Goal: Transaction & Acquisition: Purchase product/service

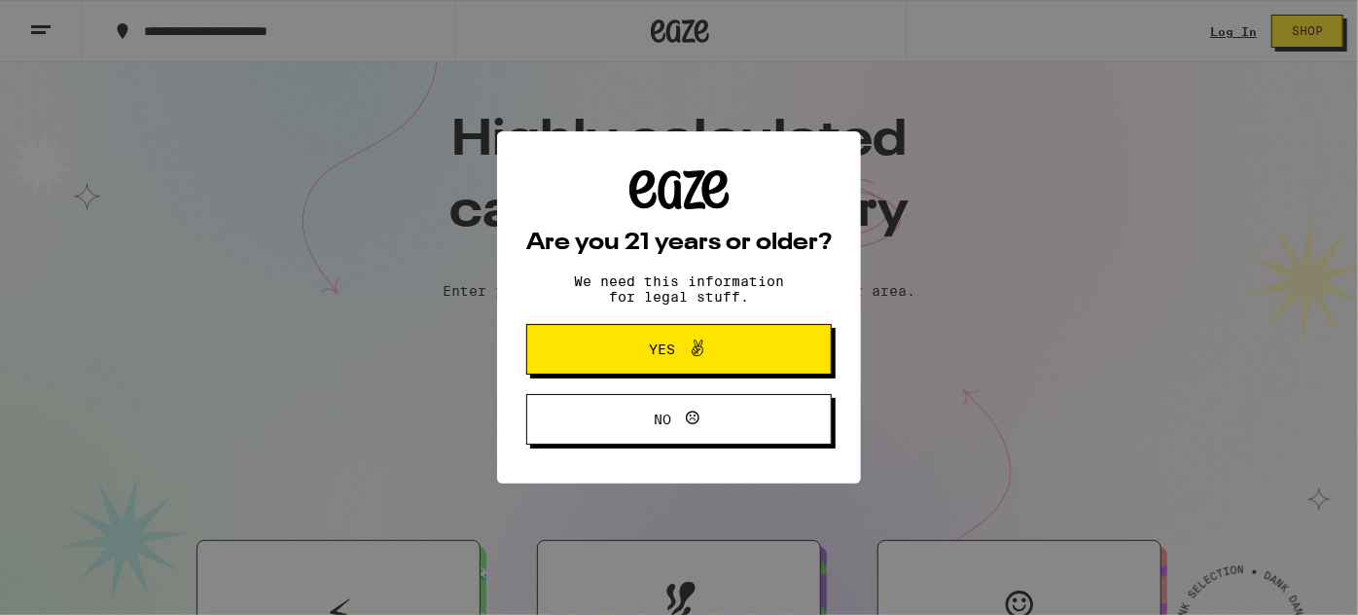
click at [700, 352] on icon at bounding box center [698, 349] width 12 height 17
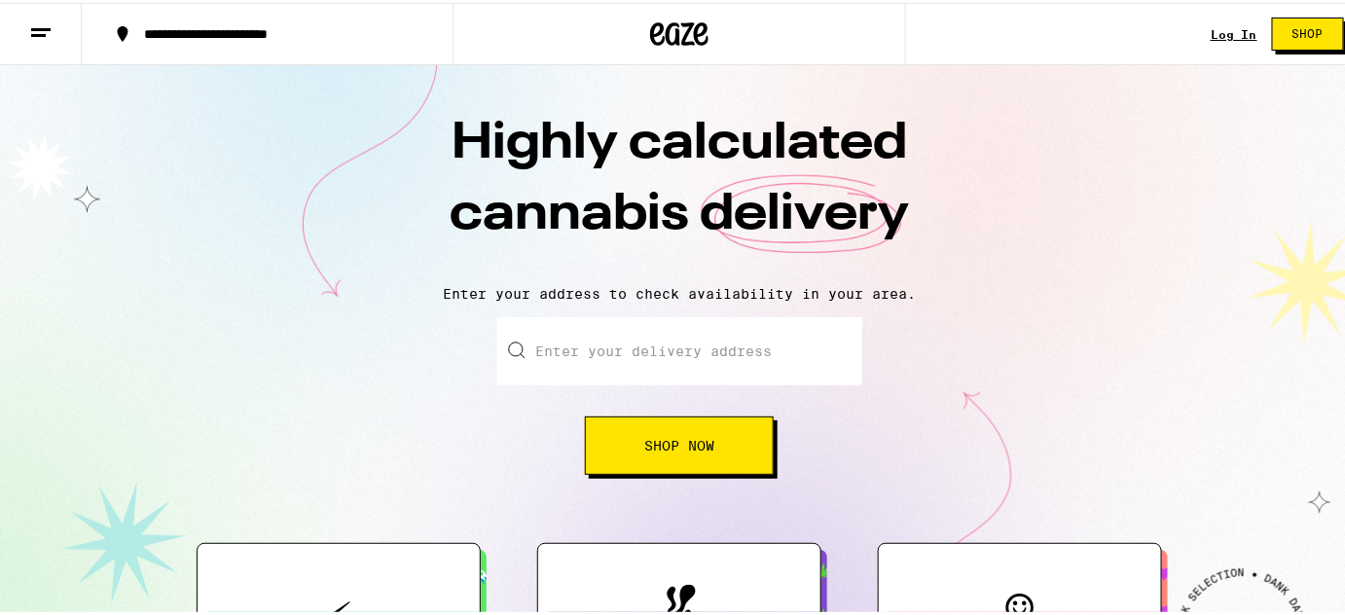
click at [642, 350] on input "Enter your delivery address" at bounding box center [679, 348] width 365 height 68
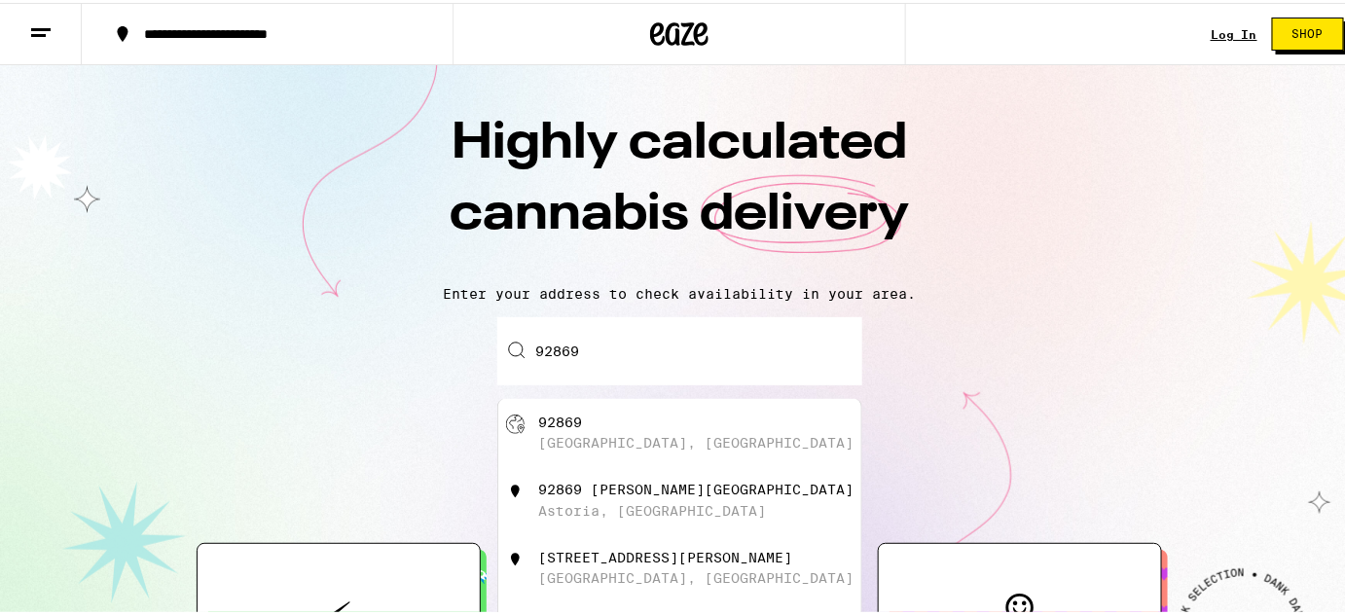
click at [572, 427] on div "92869" at bounding box center [560, 420] width 44 height 16
type input "[GEOGRAPHIC_DATA]"
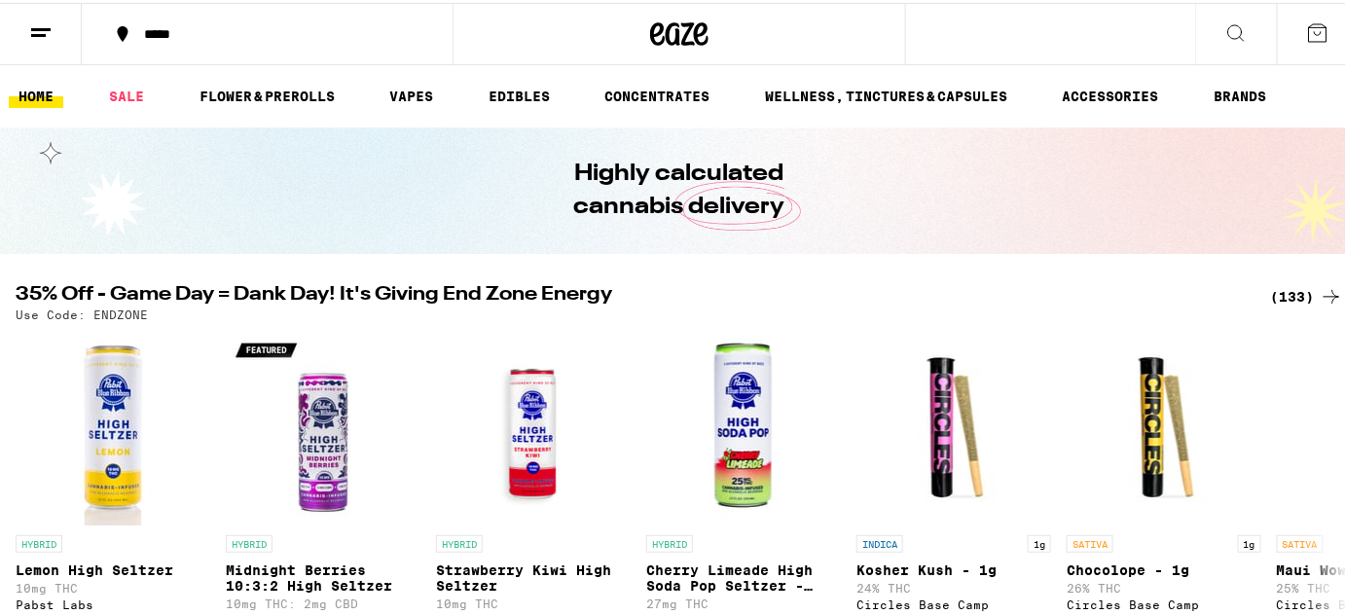
click at [1207, 34] on button at bounding box center [1236, 31] width 82 height 61
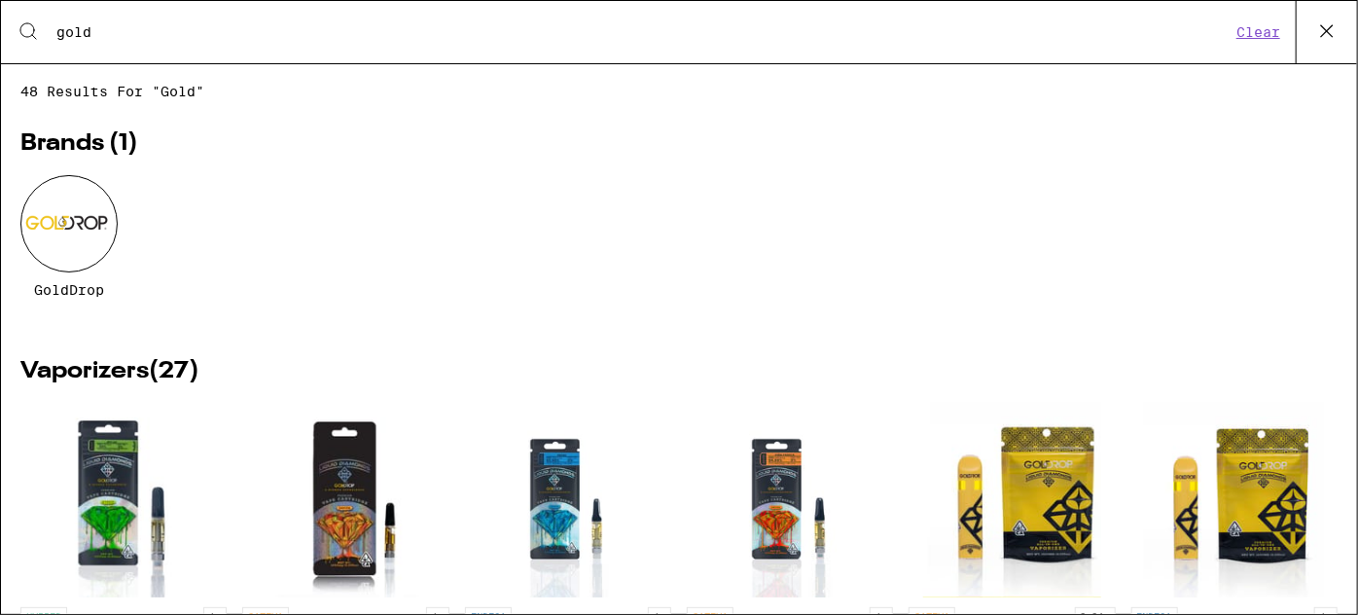
type input "gold"
click at [86, 239] on div at bounding box center [68, 223] width 97 height 97
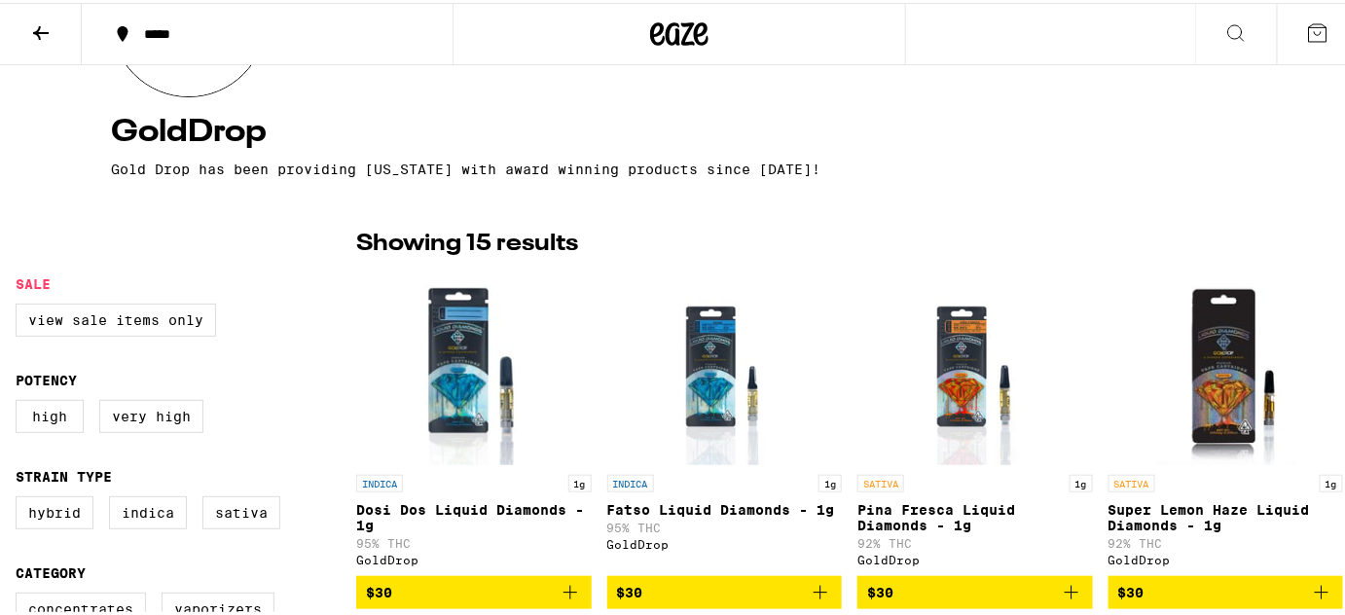
scroll to position [176, 0]
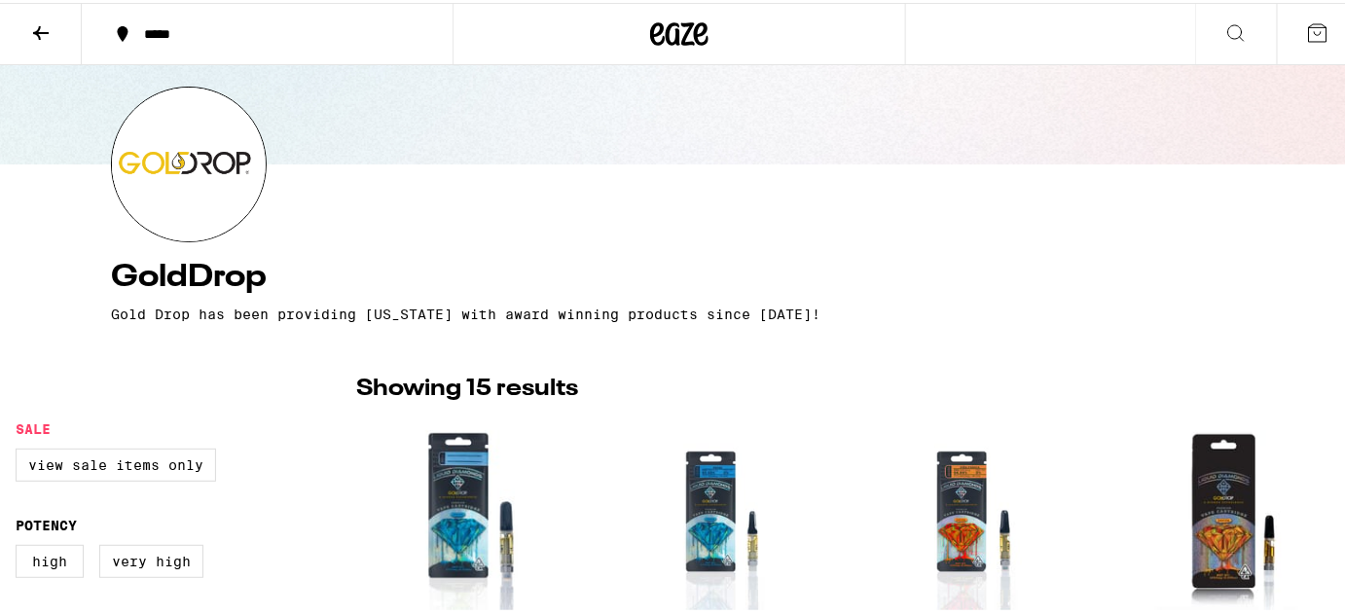
click at [1225, 33] on icon at bounding box center [1235, 29] width 23 height 23
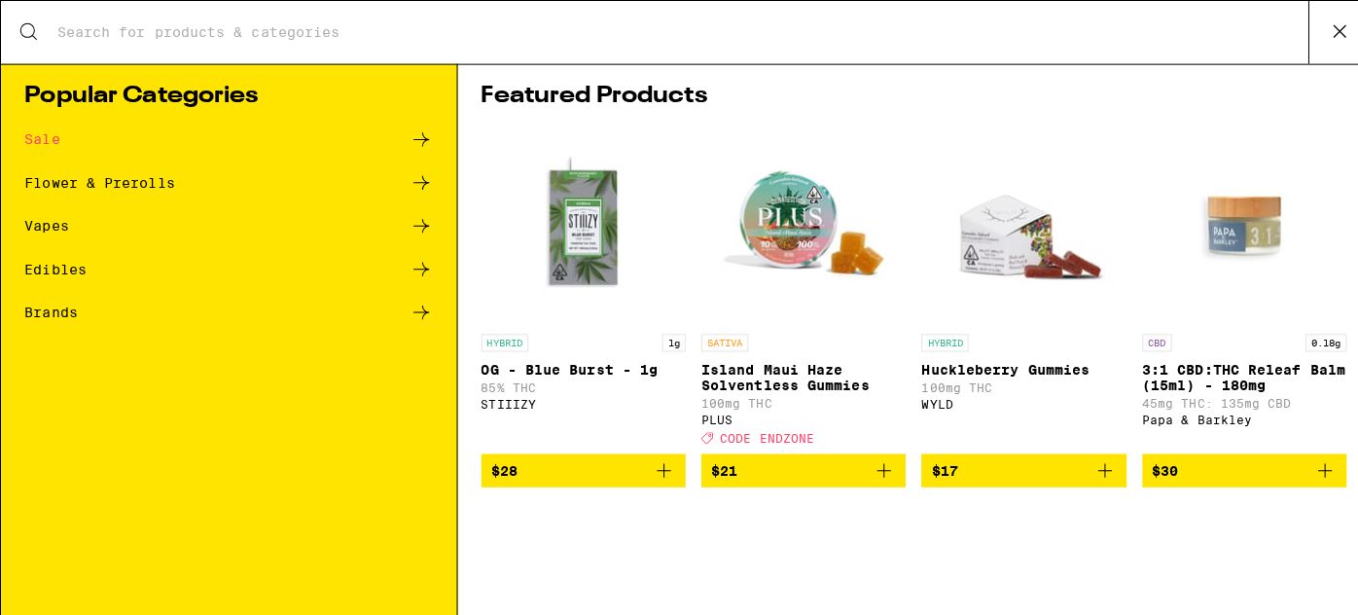
scroll to position [0, 0]
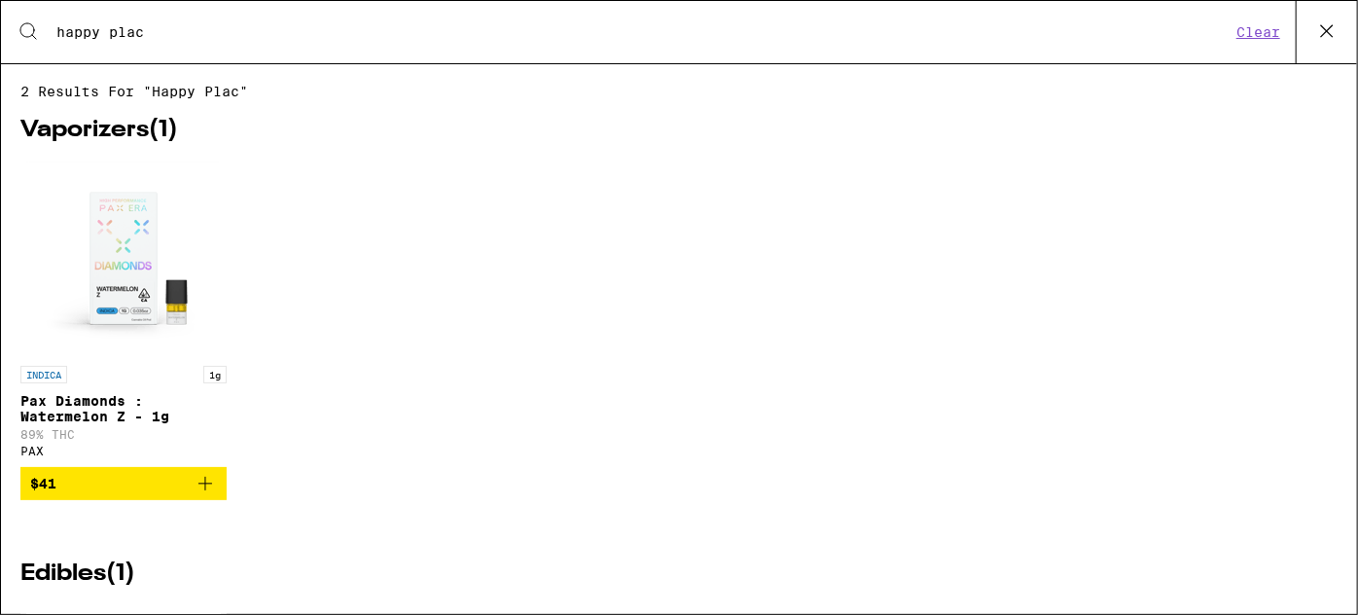
type input "happy place"
